Goal: Task Accomplishment & Management: Manage account settings

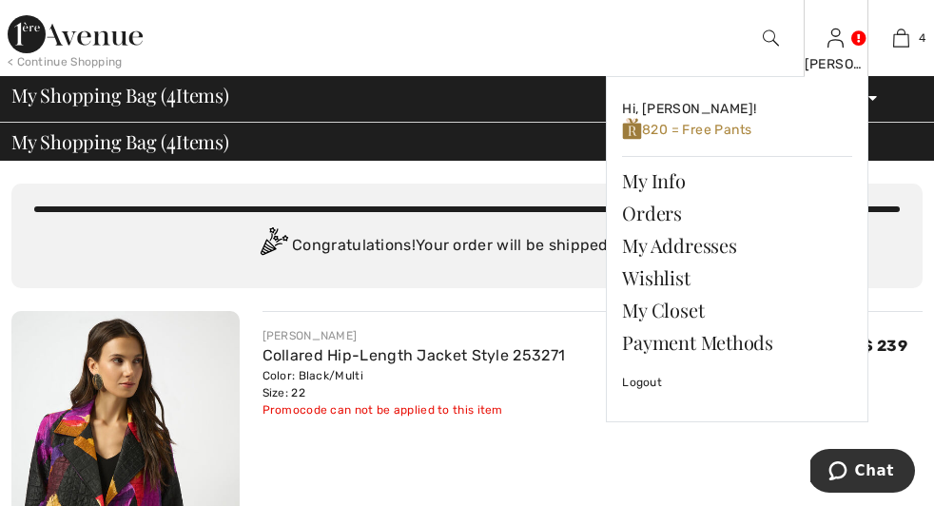
click at [827, 42] on img at bounding box center [835, 38] width 16 height 23
click at [712, 136] on span "820 = Free Pants" at bounding box center [686, 130] width 129 height 16
click at [622, 131] on img at bounding box center [632, 129] width 20 height 24
click at [694, 134] on span "820 = Free Pants" at bounding box center [686, 130] width 129 height 16
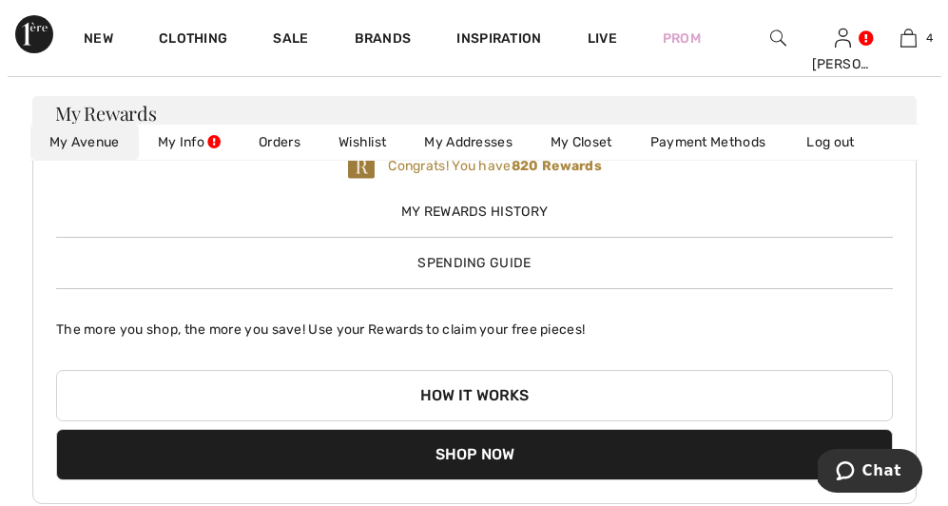
scroll to position [26, 0]
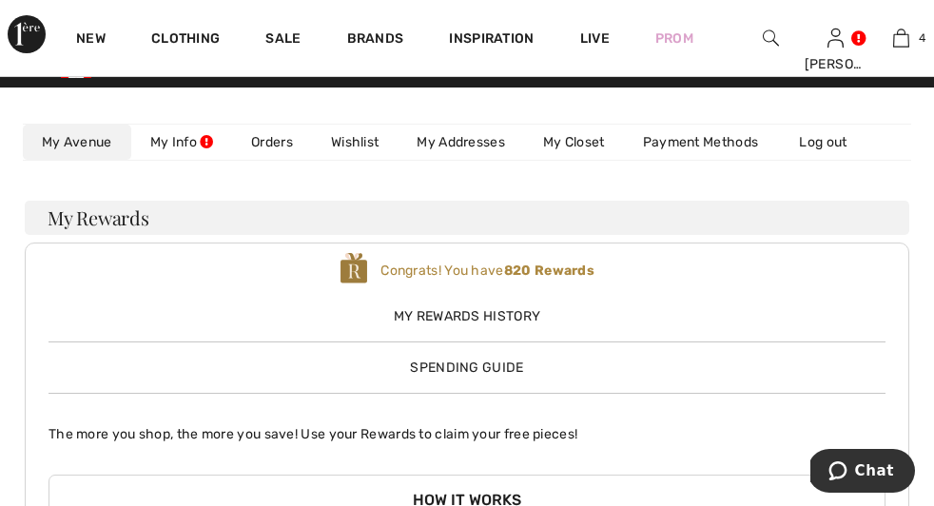
click at [783, 306] on span "My Rewards History" at bounding box center [466, 316] width 837 height 20
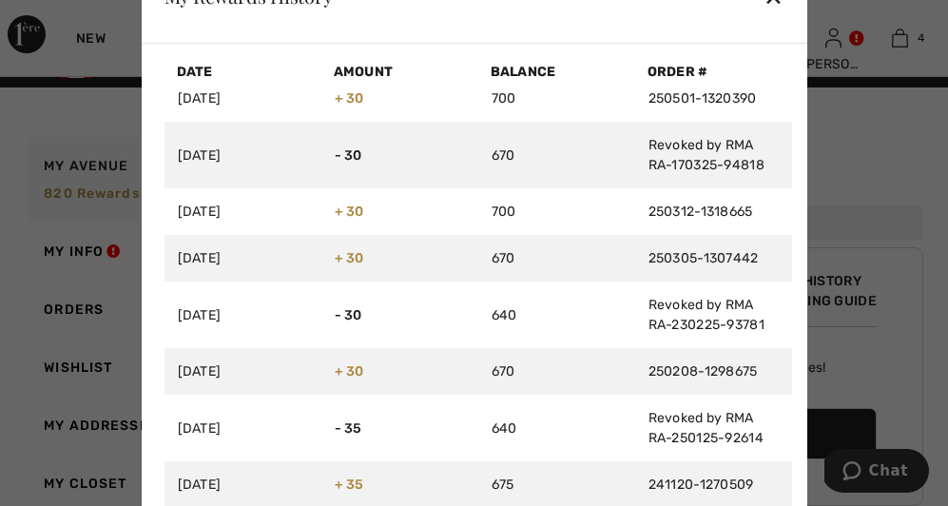
scroll to position [0, 0]
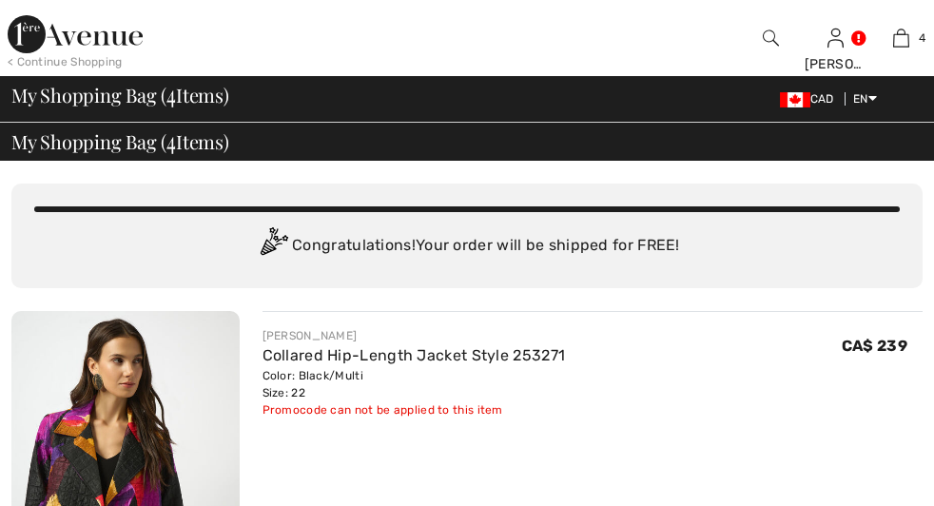
checkbox input "true"
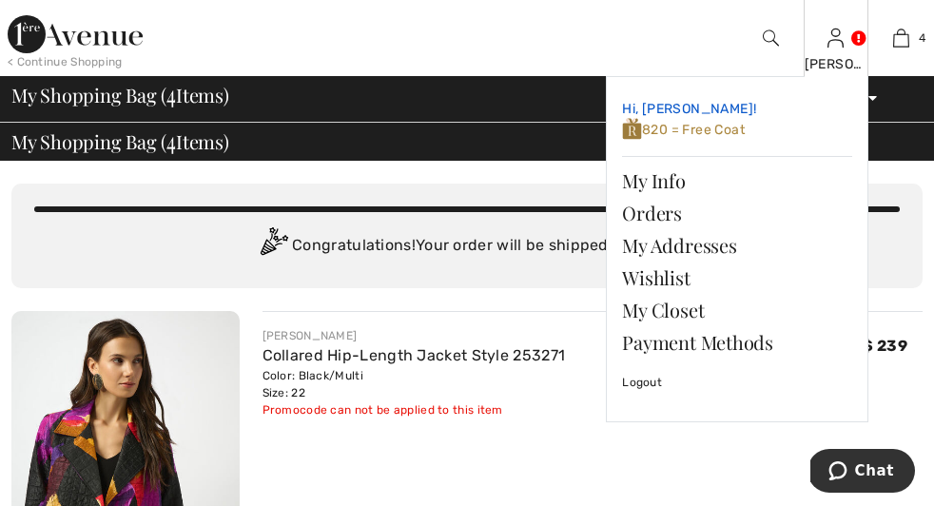
click at [699, 136] on span "820 = Free Coat" at bounding box center [683, 130] width 123 height 16
click at [622, 136] on img at bounding box center [632, 129] width 20 height 24
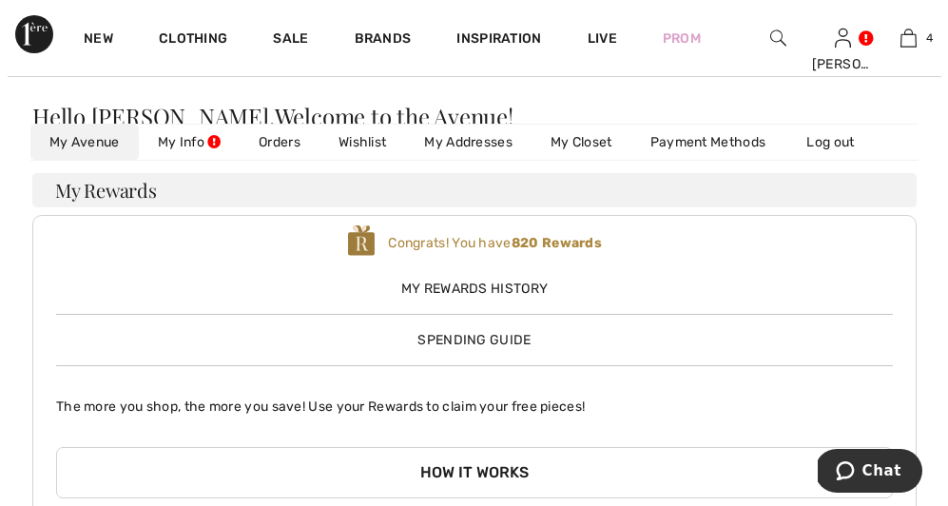
scroll to position [55, 0]
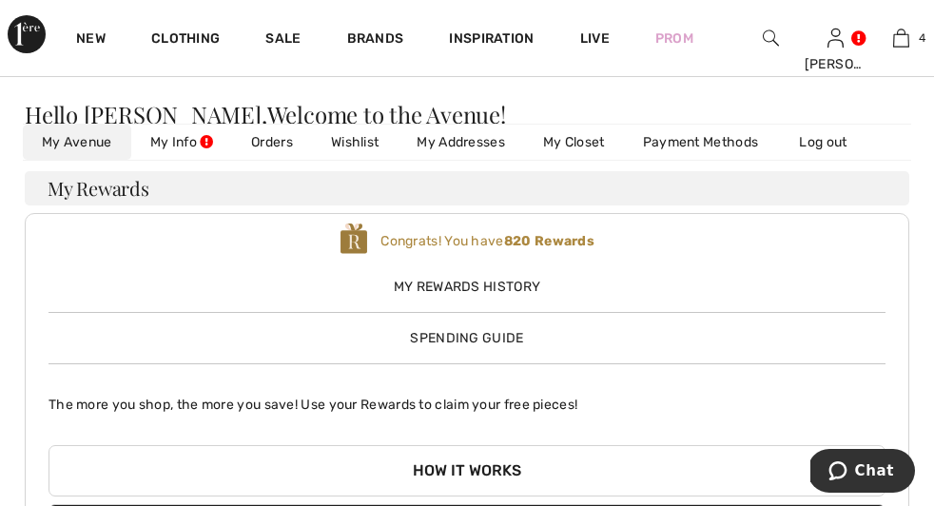
click at [523, 330] on span "Spending Guide" at bounding box center [466, 338] width 113 height 16
